Goal: Go to known website: Go to known website

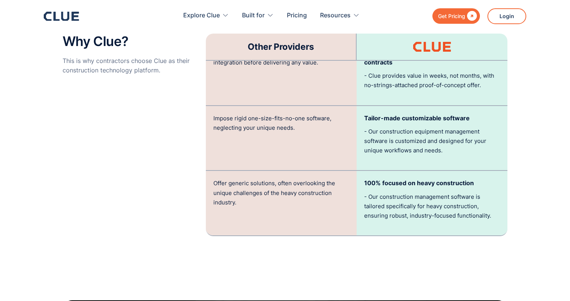
scroll to position [1706, 0]
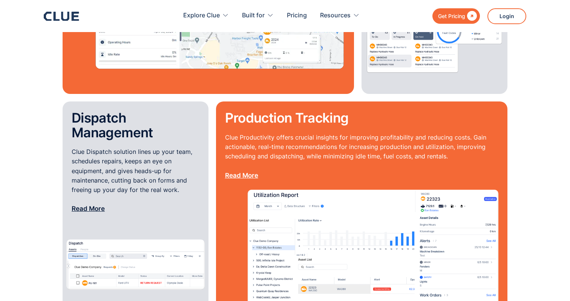
scroll to position [879, 0]
